Goal: Information Seeking & Learning: Find specific fact

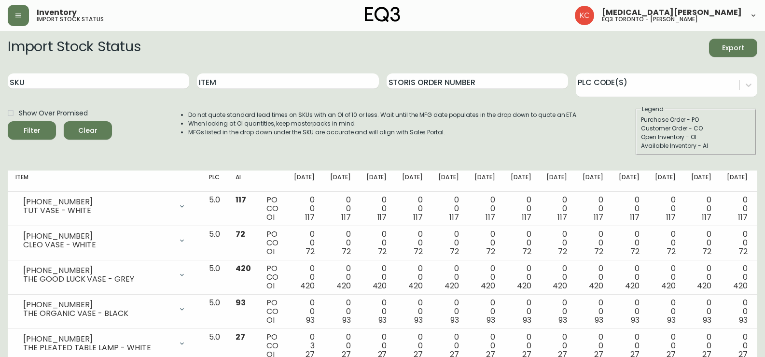
click at [76, 90] on div "SKU" at bounding box center [98, 81] width 181 height 31
click at [75, 87] on input "SKU" at bounding box center [98, 80] width 181 height 15
type input "PAPIER"
click at [8, 121] on button "Filter" at bounding box center [32, 130] width 48 height 18
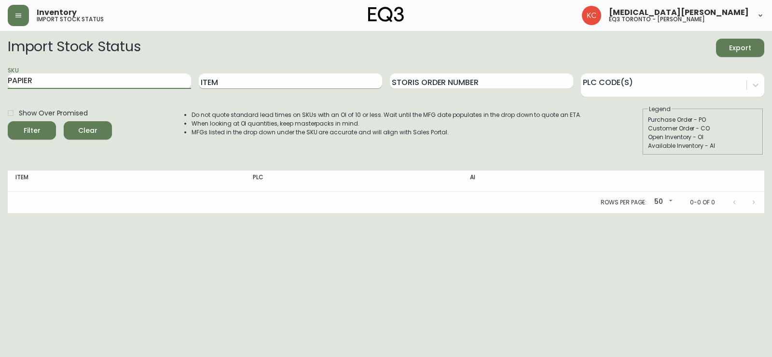
click at [240, 76] on input "Item" at bounding box center [290, 80] width 183 height 15
type input "PAPIER"
click at [8, 121] on button "Filter" at bounding box center [32, 130] width 48 height 18
click at [103, 87] on input "PAPIER" at bounding box center [99, 80] width 183 height 15
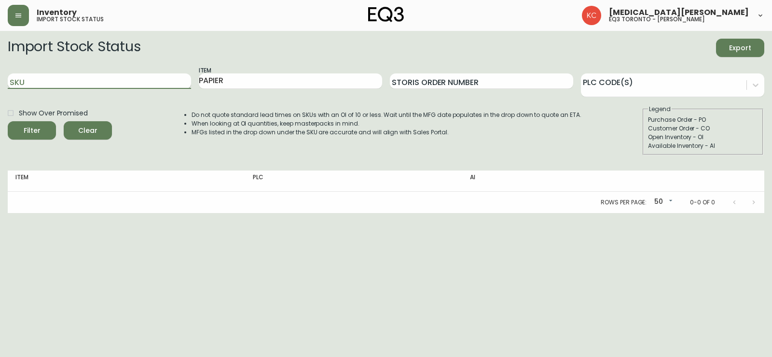
click at [8, 121] on button "Filter" at bounding box center [32, 130] width 48 height 18
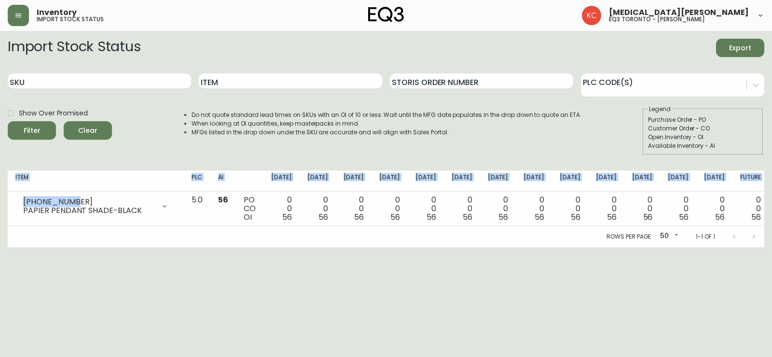
drag, startPoint x: 77, startPoint y: 201, endPoint x: 6, endPoint y: 204, distance: 70.5
click at [6, 204] on main "Import Stock Status Export SKU Item Storis Order Number PLC Code(s) Show Over P…" at bounding box center [386, 139] width 772 height 216
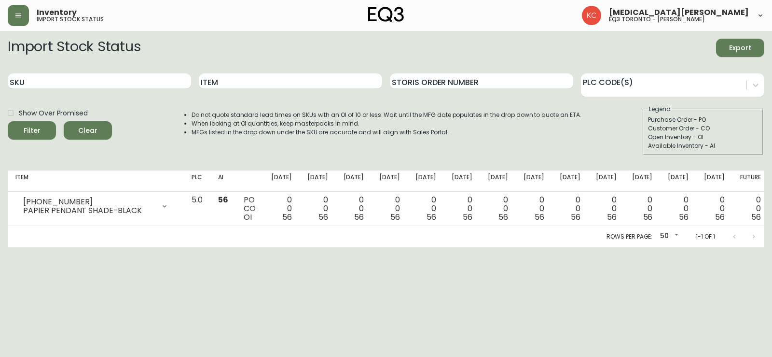
click at [51, 247] on html "Inventory import stock status [MEDICAL_DATA][PERSON_NAME] eq3 toronto - [PERSON…" at bounding box center [386, 123] width 772 height 247
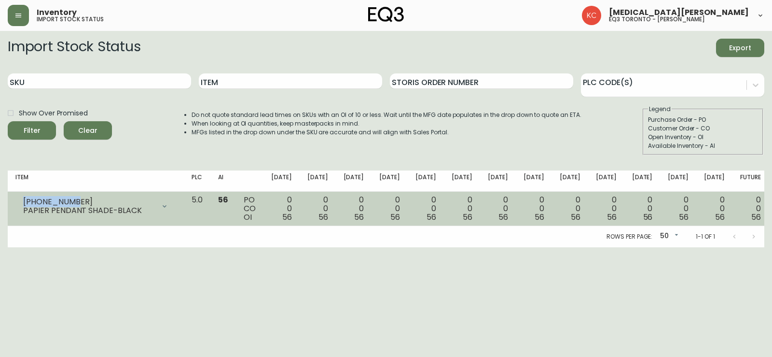
drag, startPoint x: 75, startPoint y: 197, endPoint x: 12, endPoint y: 203, distance: 63.5
click at [12, 203] on td "[PHONE_NUMBER] PAPIER PENDANT SHADE-BLACK Opening Balance 56 ( [DATE] ) Availab…" at bounding box center [96, 209] width 176 height 34
copy div "[PHONE_NUMBER]"
